Goal: Find specific page/section

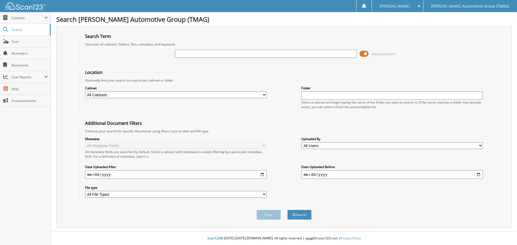
click at [185, 55] on input "text" at bounding box center [266, 54] width 182 height 8
click at [190, 55] on input "text" at bounding box center [266, 54] width 182 height 8
type input "c25754"
click at [287, 210] on button "Search" at bounding box center [299, 215] width 24 height 10
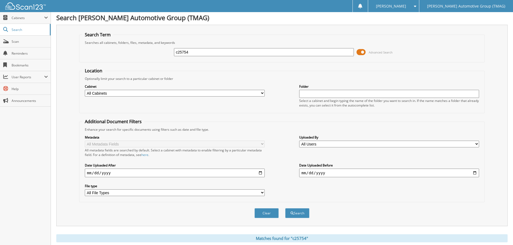
scroll to position [56, 0]
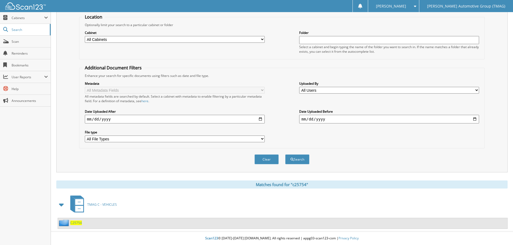
click at [72, 222] on span "C25754" at bounding box center [76, 223] width 12 height 5
